Goal: Task Accomplishment & Management: Manage account settings

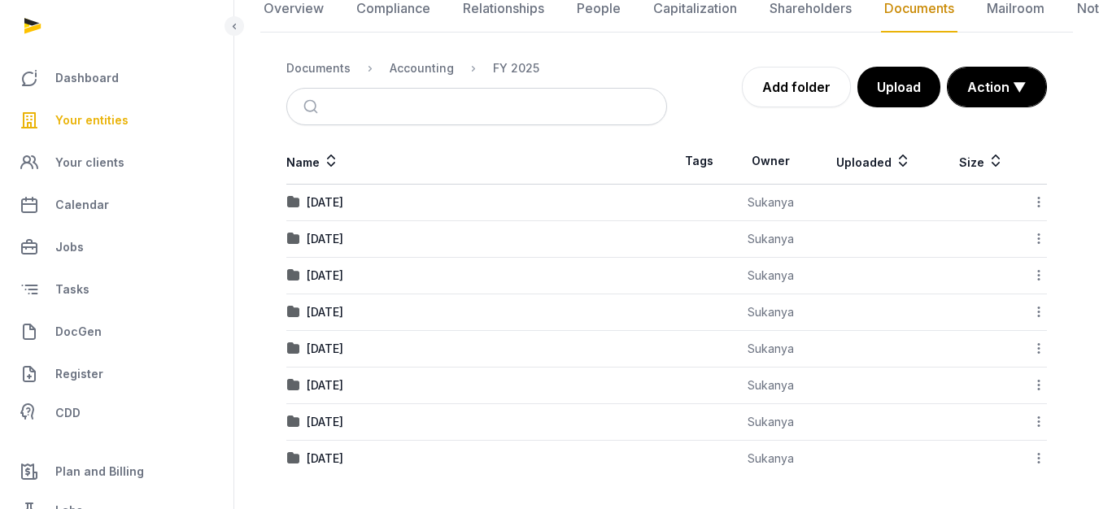
click at [346, 303] on td "[DATE]" at bounding box center [476, 312] width 381 height 37
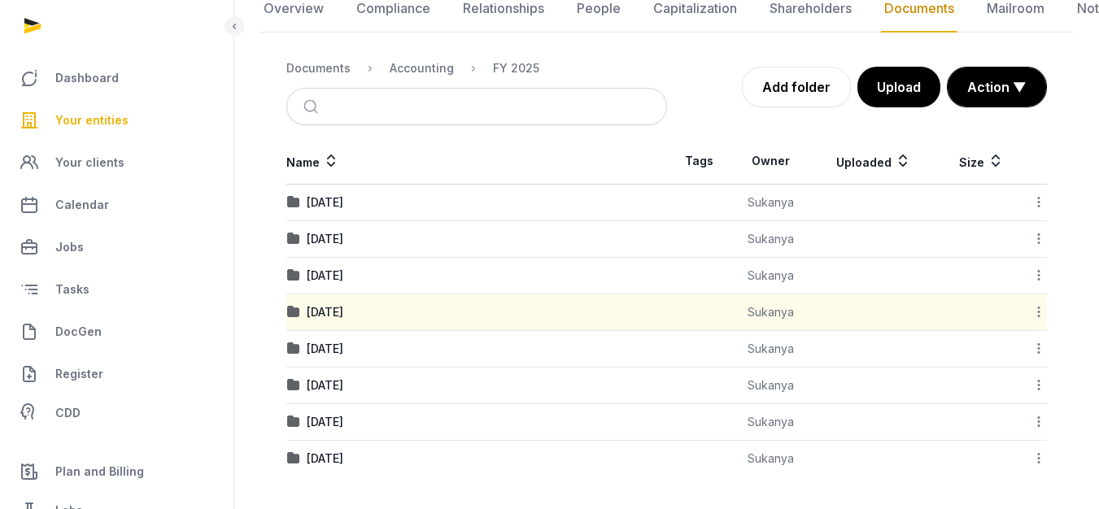
click at [346, 303] on td "[DATE]" at bounding box center [476, 312] width 381 height 37
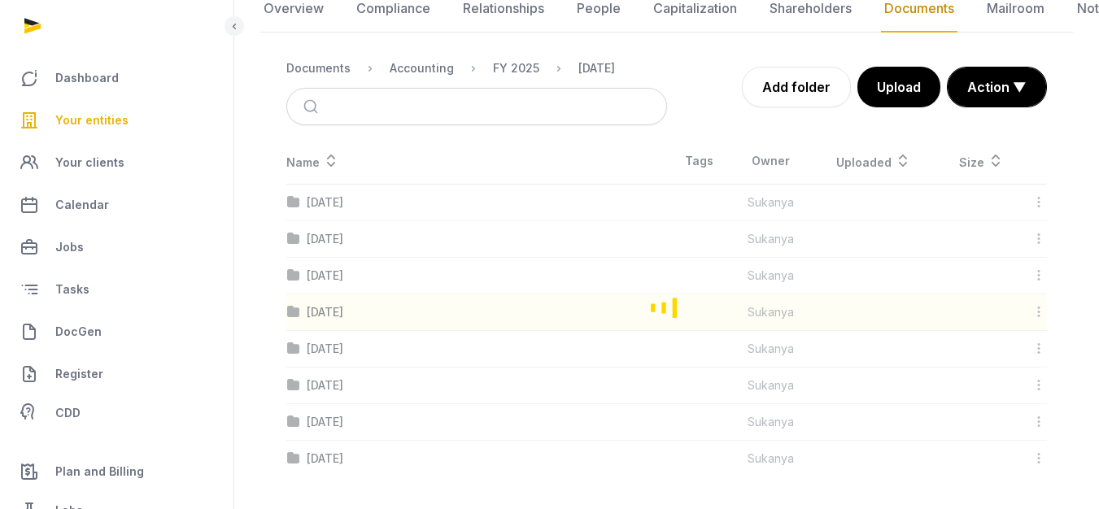
click at [330, 314] on div "Loading" at bounding box center [666, 307] width 812 height 338
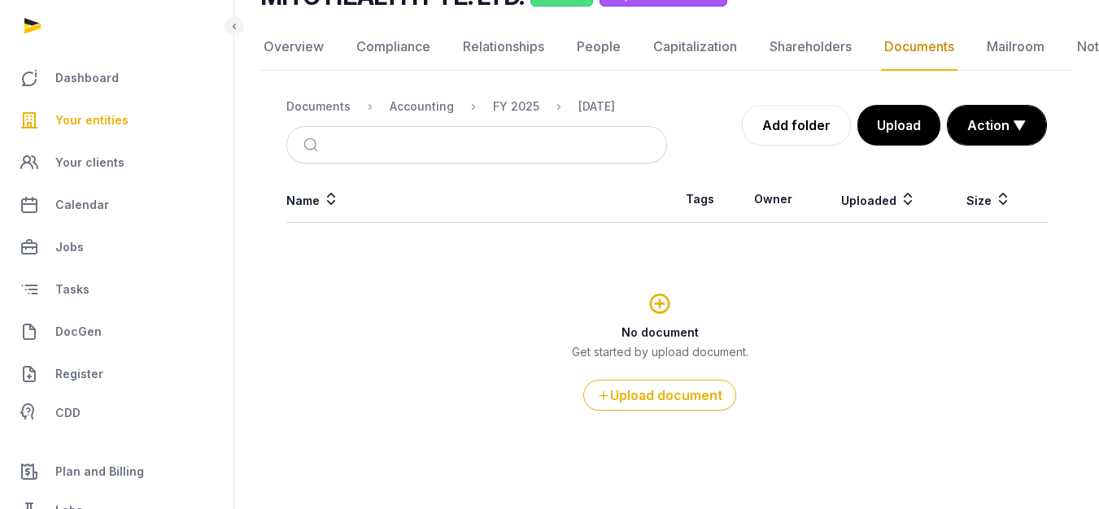
scroll to position [146, 0]
click at [330, 314] on div "Name Tags Owner Uploaded Size No document Get started by upload document. Uploa…" at bounding box center [666, 326] width 812 height 300
click at [898, 113] on button "Upload" at bounding box center [898, 125] width 85 height 41
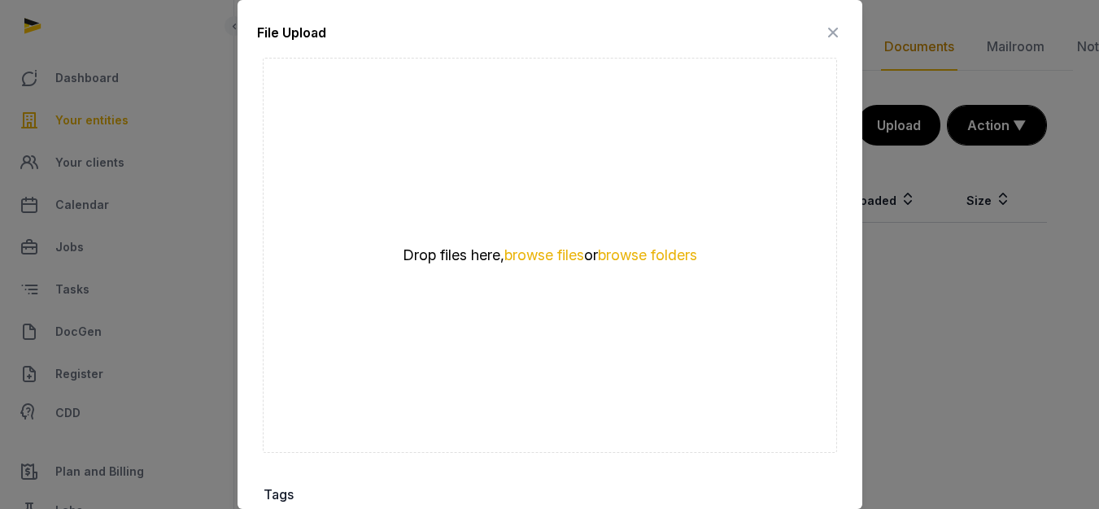
click at [548, 233] on div "Drop files here, browse files or browse folders" at bounding box center [550, 255] width 574 height 395
click at [549, 248] on button "browse files" at bounding box center [544, 255] width 80 height 15
click at [562, 250] on button "browse files" at bounding box center [544, 255] width 80 height 15
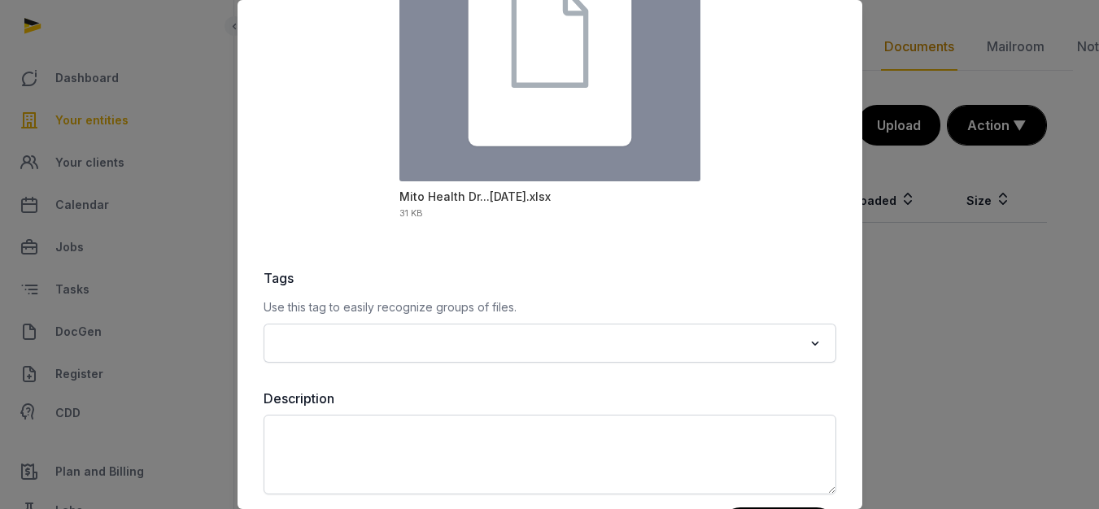
scroll to position [274, 0]
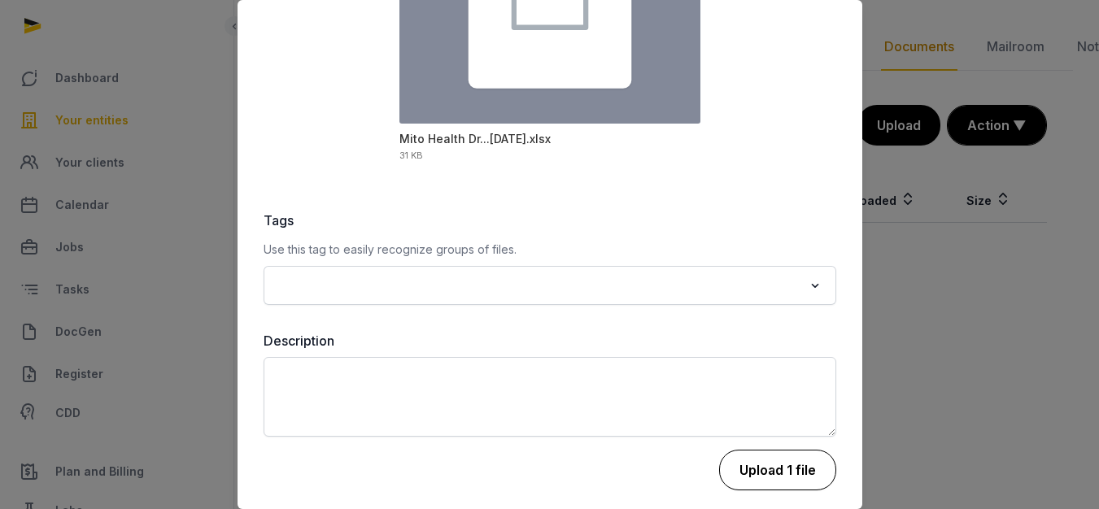
click at [729, 459] on button "Upload 1 file" at bounding box center [777, 470] width 117 height 41
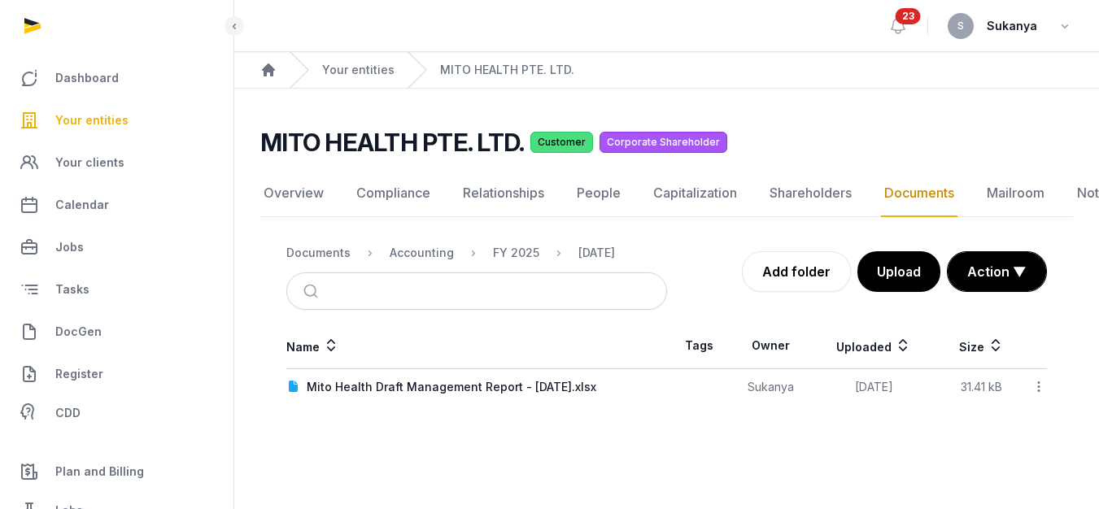
scroll to position [12, 0]
click at [1047, 376] on div "Name Tags Owner Uploaded Size Mito Health Draft Management Report - [DATE].xlsx…" at bounding box center [666, 364] width 812 height 82
click at [1030, 376] on div at bounding box center [1036, 387] width 20 height 23
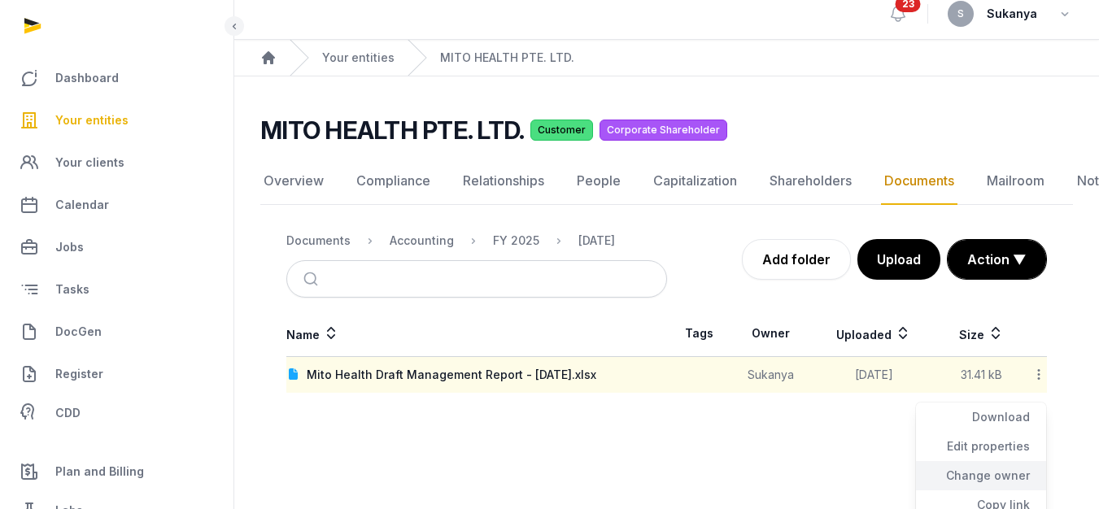
scroll to position [111, 0]
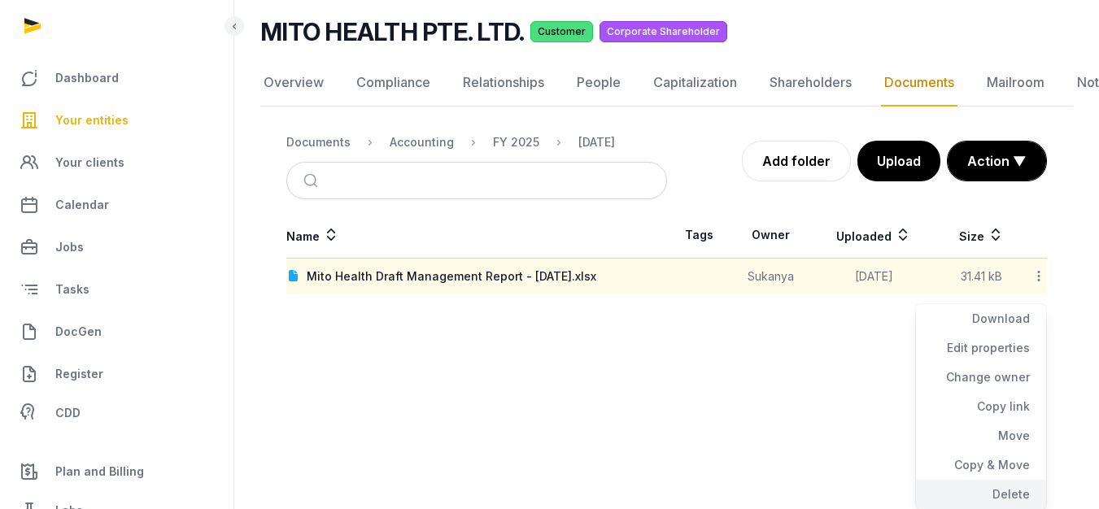
click at [957, 481] on div "Delete" at bounding box center [981, 494] width 130 height 29
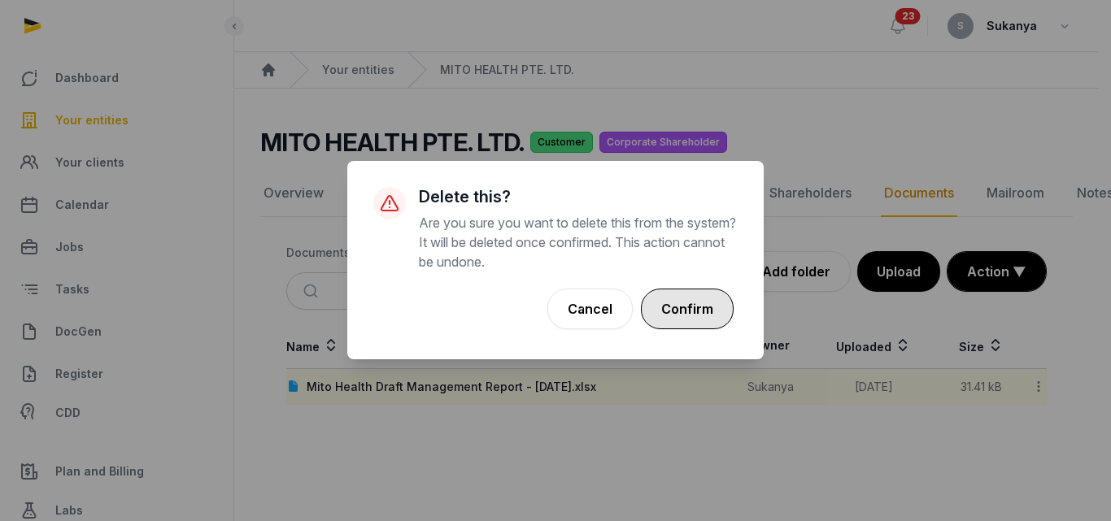
click at [685, 318] on button "Confirm" at bounding box center [687, 309] width 93 height 41
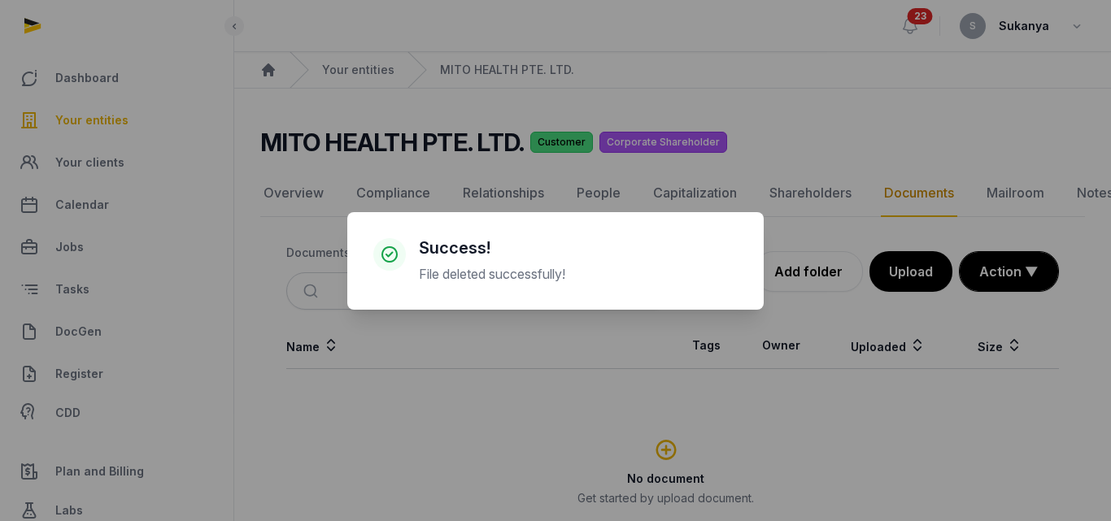
click at [924, 268] on div "× Success! File deleted successfully! Cancel No OK" at bounding box center [555, 260] width 1111 height 521
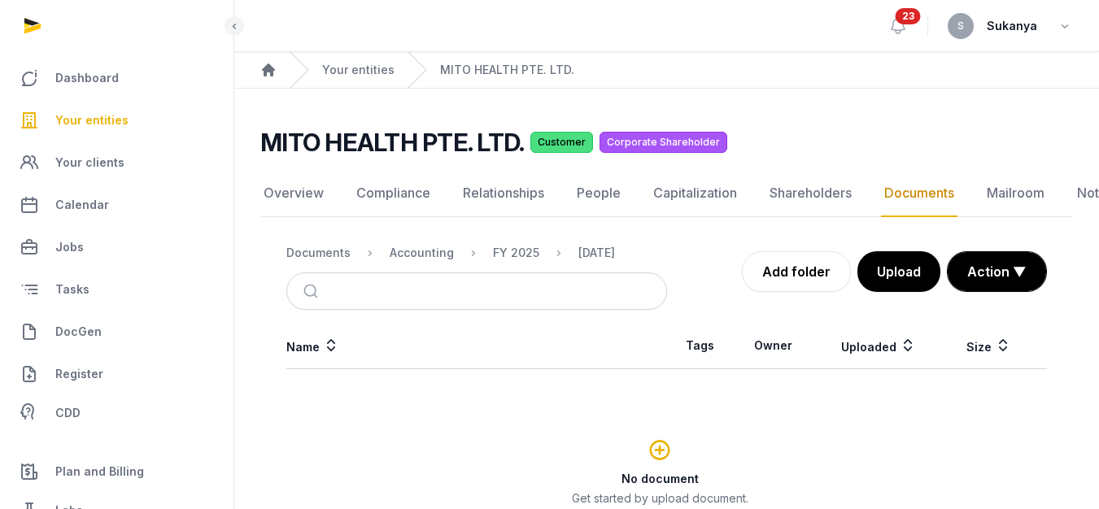
click at [924, 268] on button "Upload" at bounding box center [898, 271] width 83 height 41
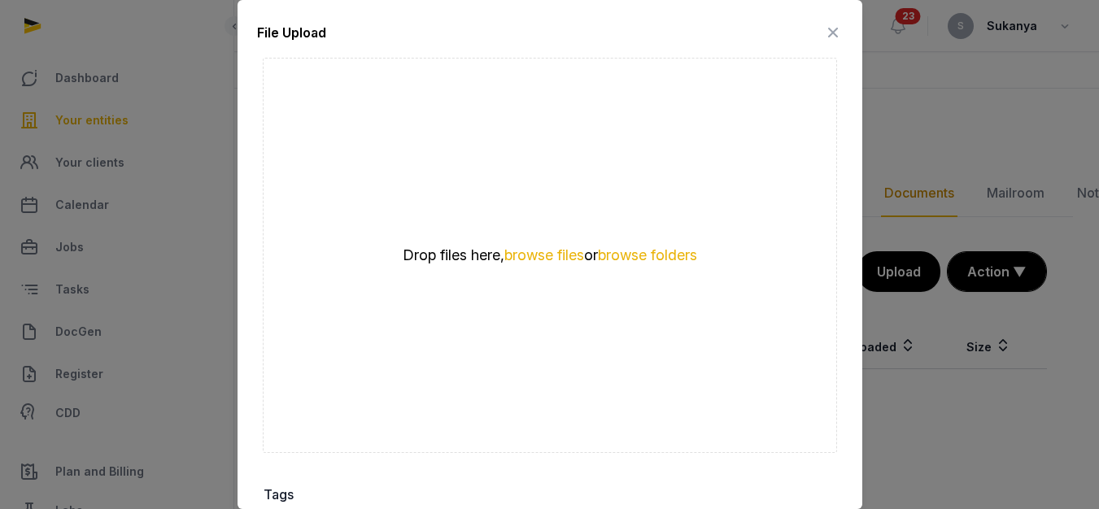
click at [531, 237] on div "Drop files here, browse files or browse folders" at bounding box center [550, 255] width 574 height 395
click at [524, 250] on button "browse files" at bounding box center [544, 255] width 80 height 15
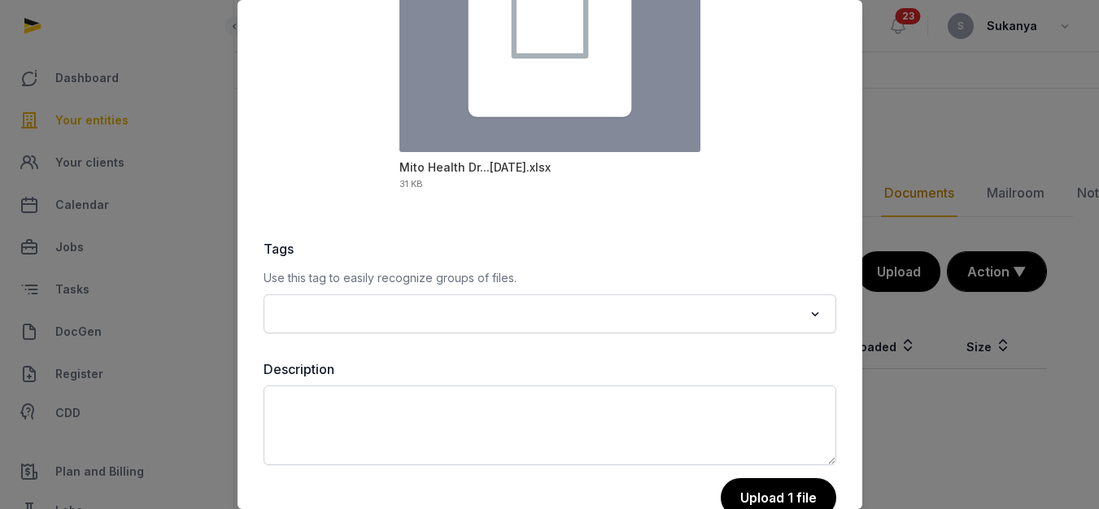
scroll to position [274, 0]
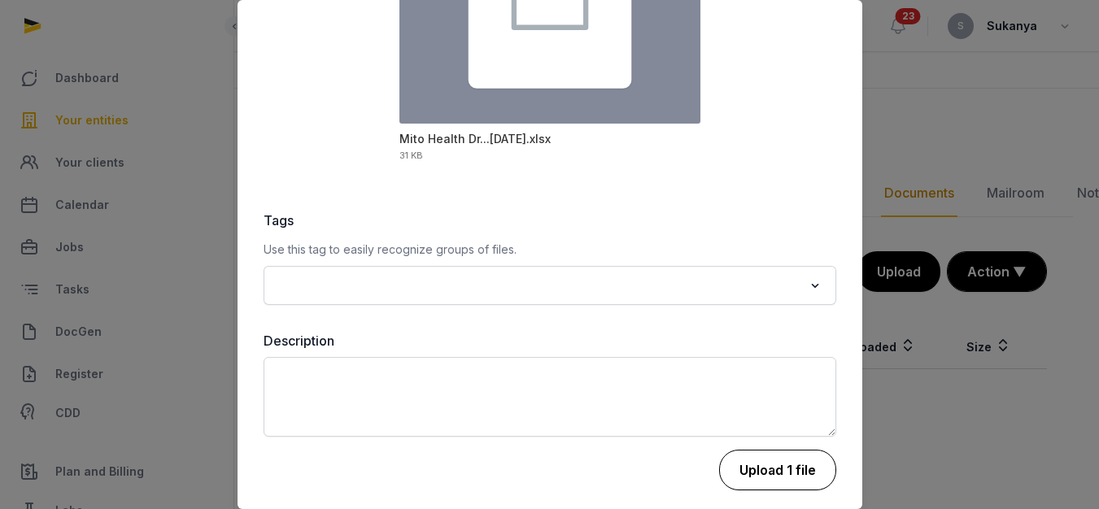
click at [761, 468] on button "Upload 1 file" at bounding box center [777, 470] width 117 height 41
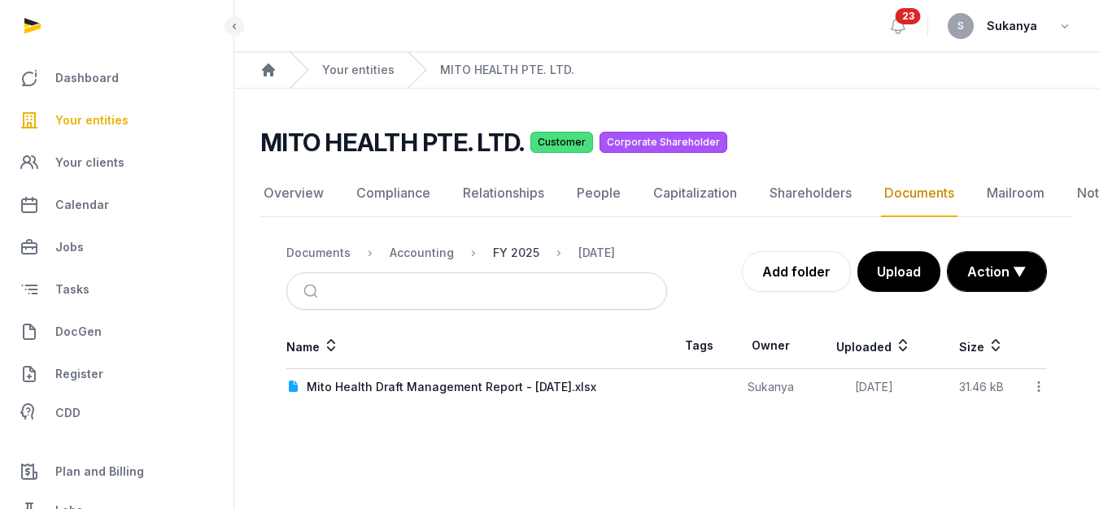
click at [526, 259] on div "FY 2025" at bounding box center [516, 253] width 46 height 16
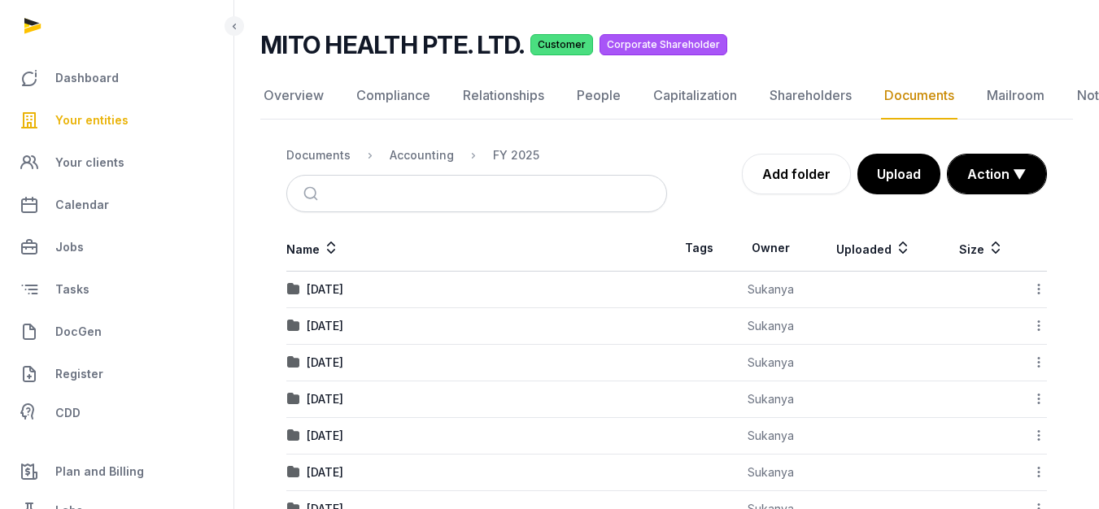
scroll to position [163, 0]
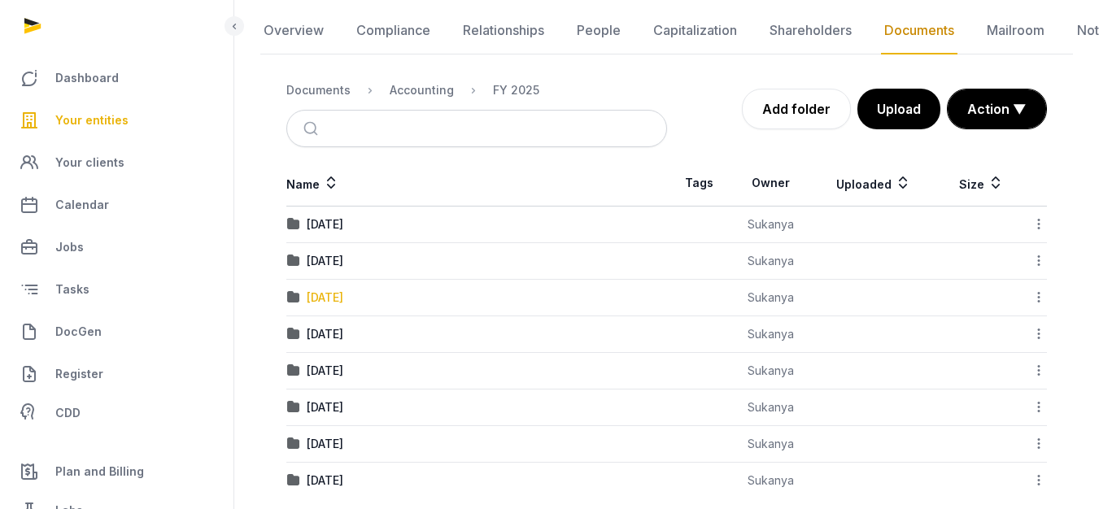
click at [338, 302] on div "[DATE]" at bounding box center [325, 298] width 37 height 16
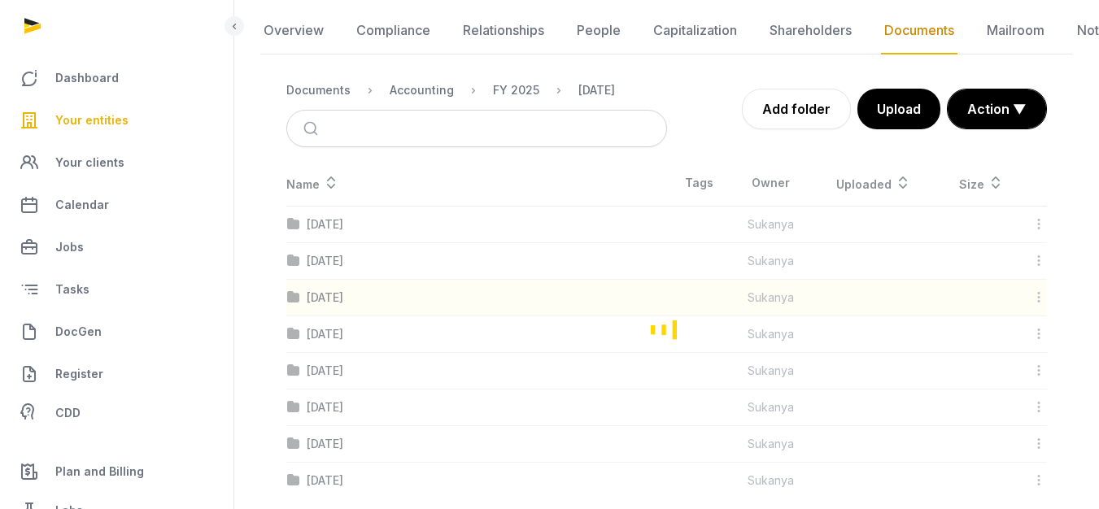
scroll to position [146, 0]
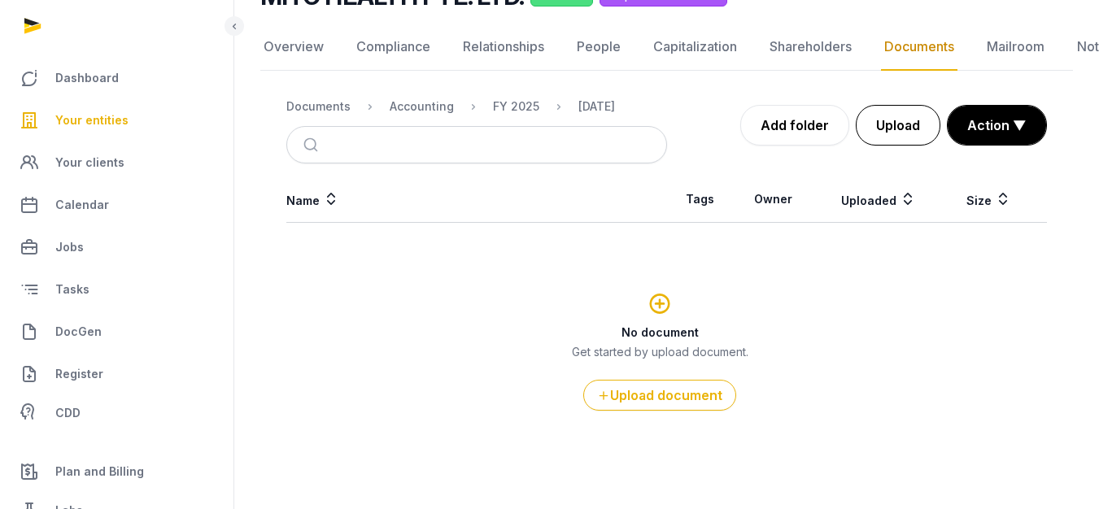
click at [883, 122] on button "Upload" at bounding box center [898, 125] width 85 height 41
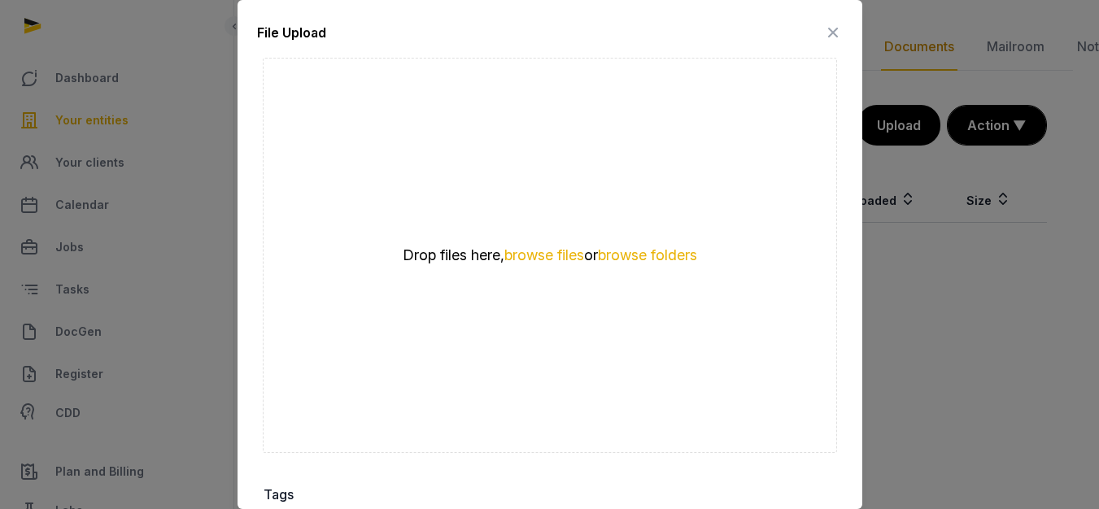
click at [558, 258] on div "Drop files here, browse files or browse folders" at bounding box center [550, 256] width 390 height 20
click at [558, 249] on button "browse files" at bounding box center [544, 255] width 80 height 15
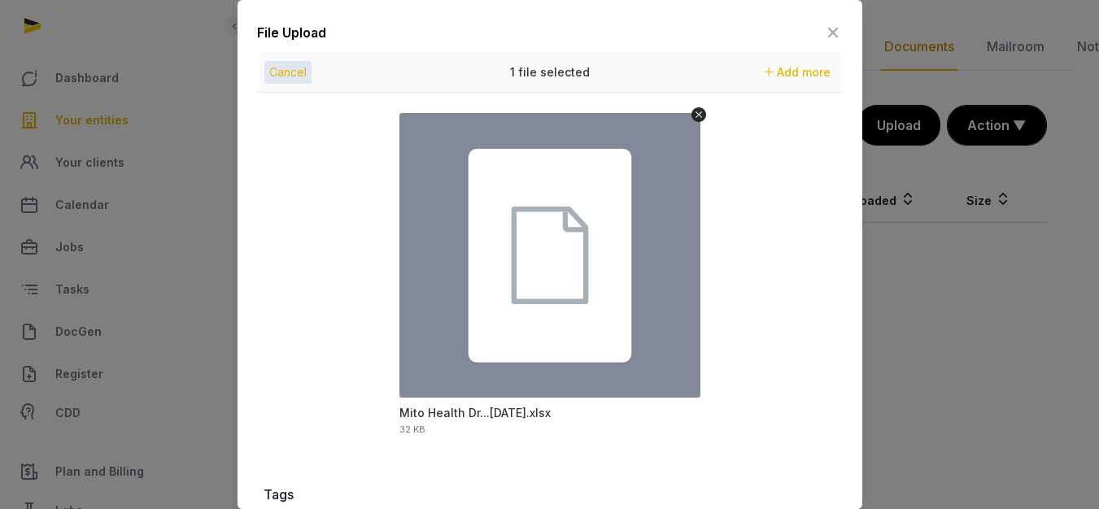
scroll to position [244, 0]
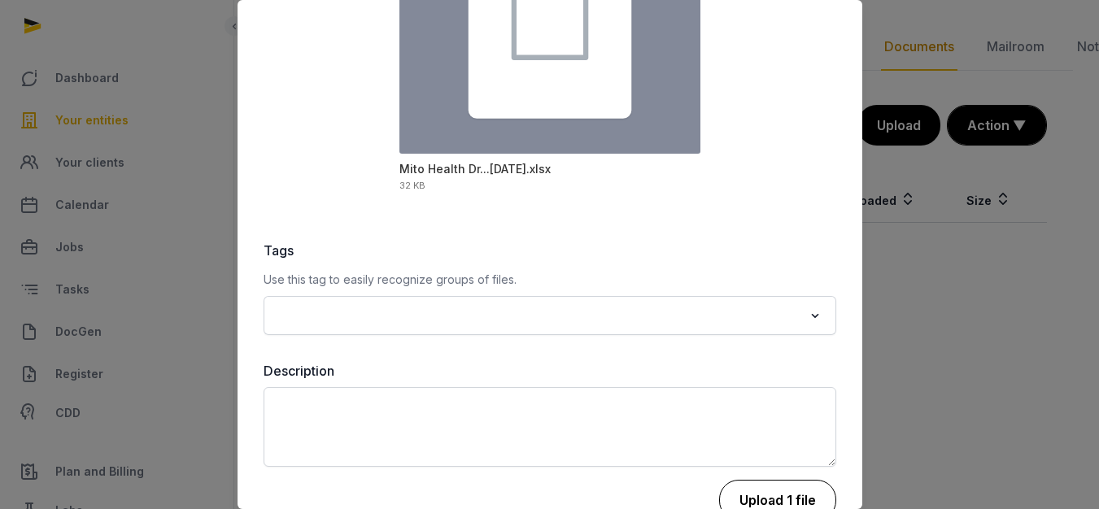
click at [767, 491] on button "Upload 1 file" at bounding box center [777, 500] width 117 height 41
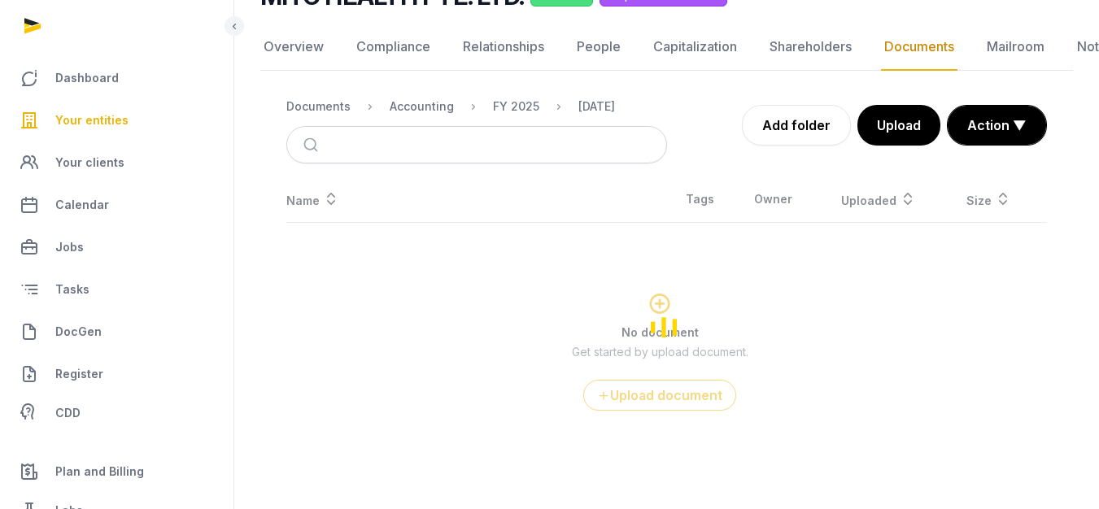
scroll to position [12, 0]
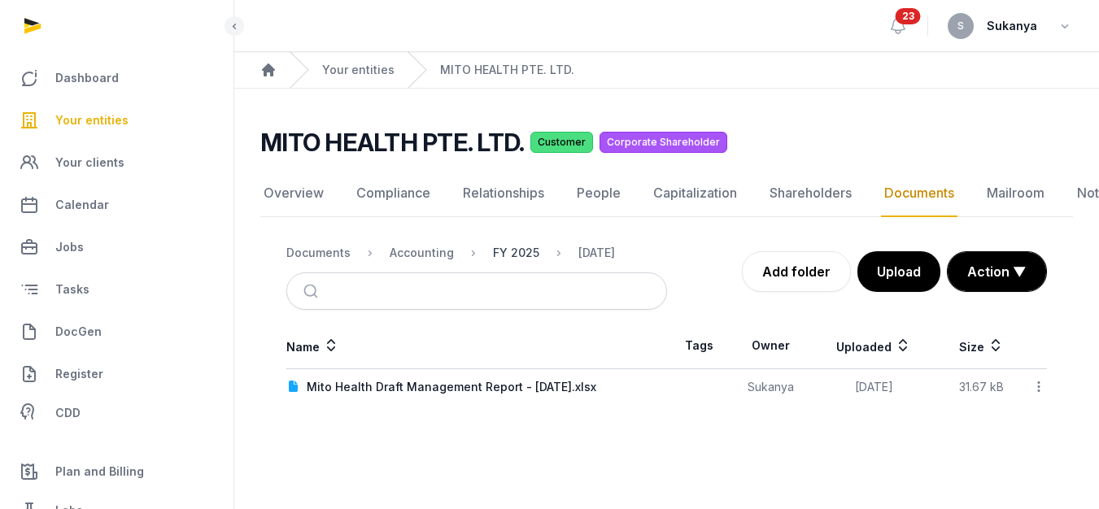
click at [515, 245] on div "FY 2025" at bounding box center [516, 253] width 46 height 16
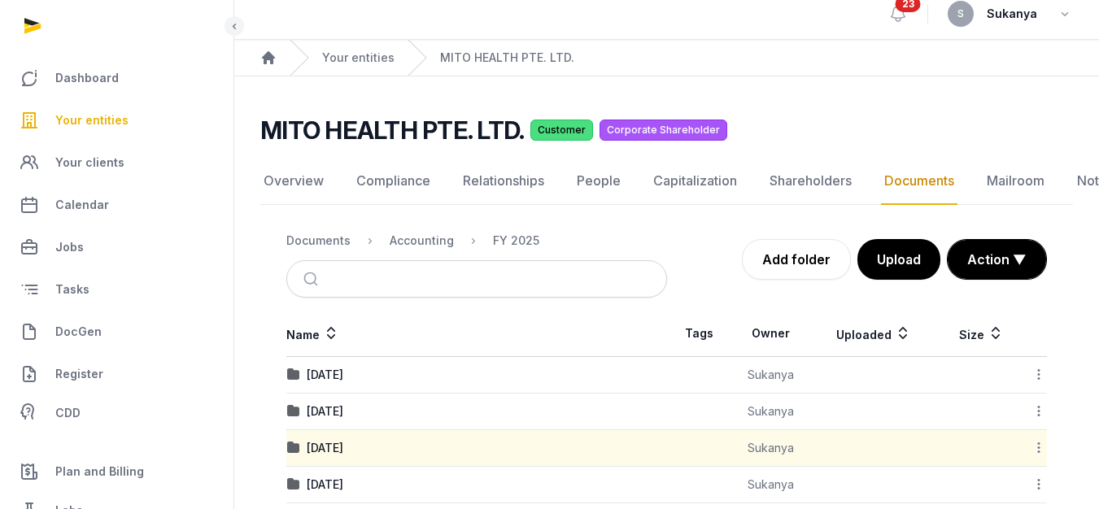
scroll to position [146, 0]
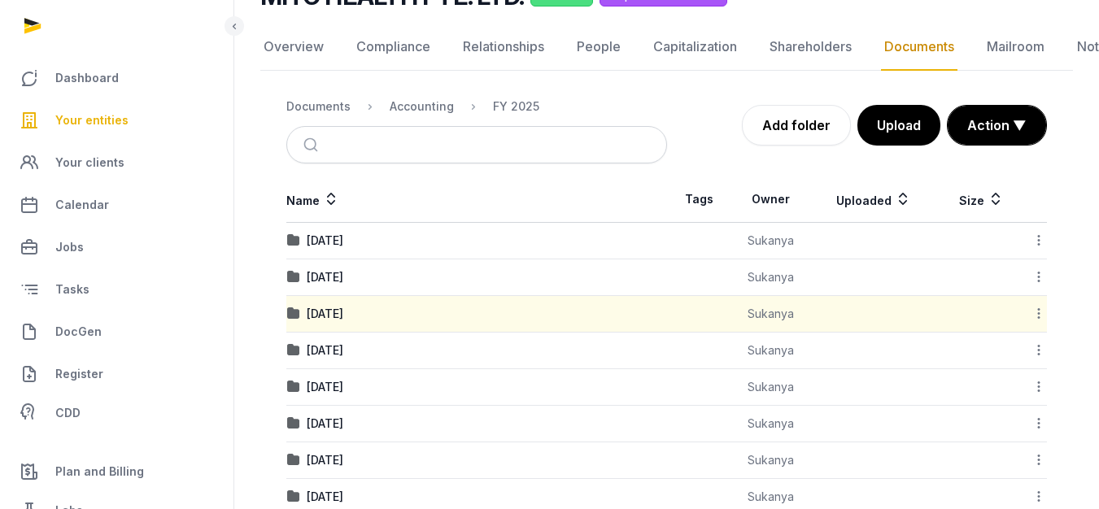
click at [375, 451] on td "[DATE]" at bounding box center [476, 460] width 381 height 37
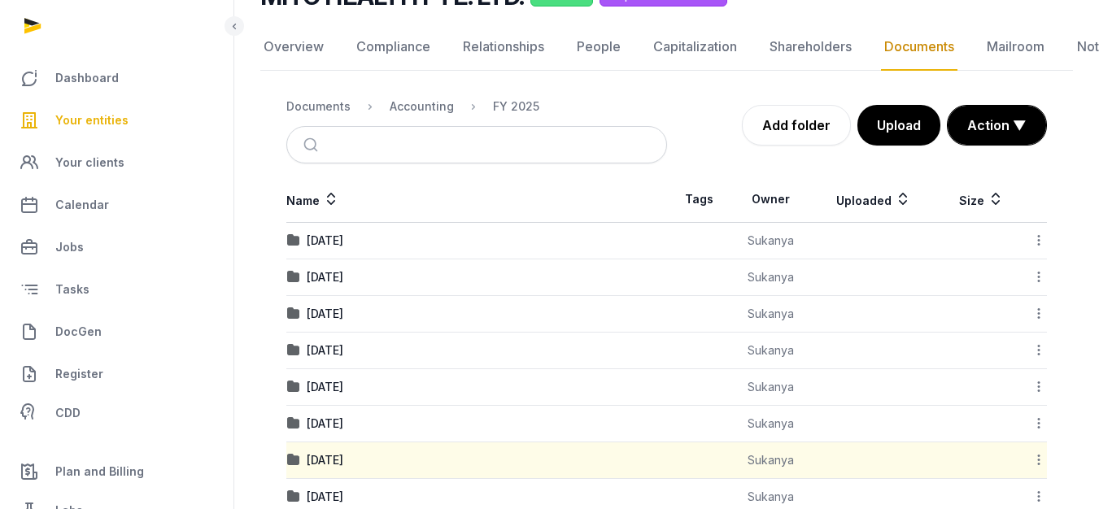
click at [375, 451] on td "[DATE]" at bounding box center [476, 460] width 381 height 37
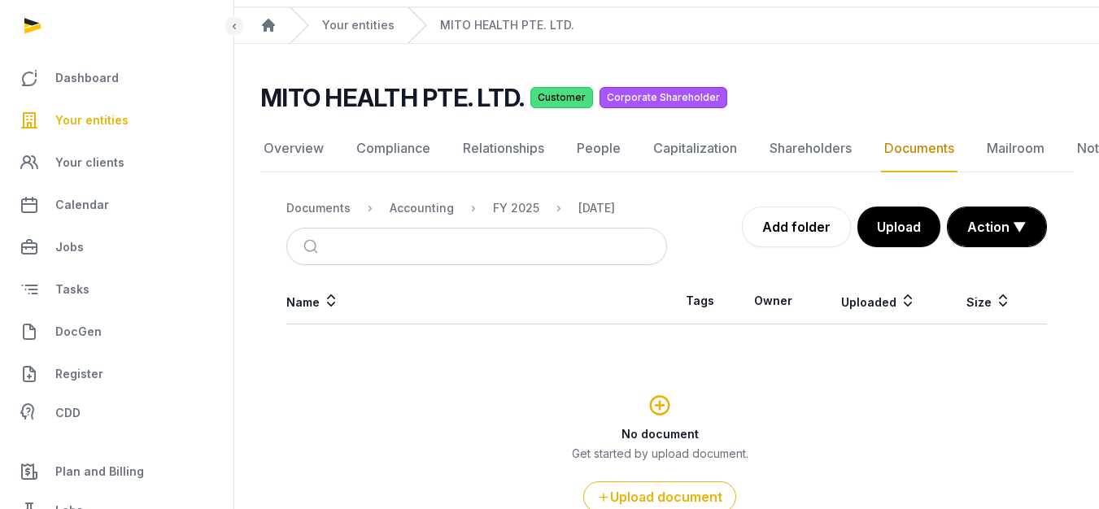
scroll to position [0, 0]
